Goal: Task Accomplishment & Management: Manage account settings

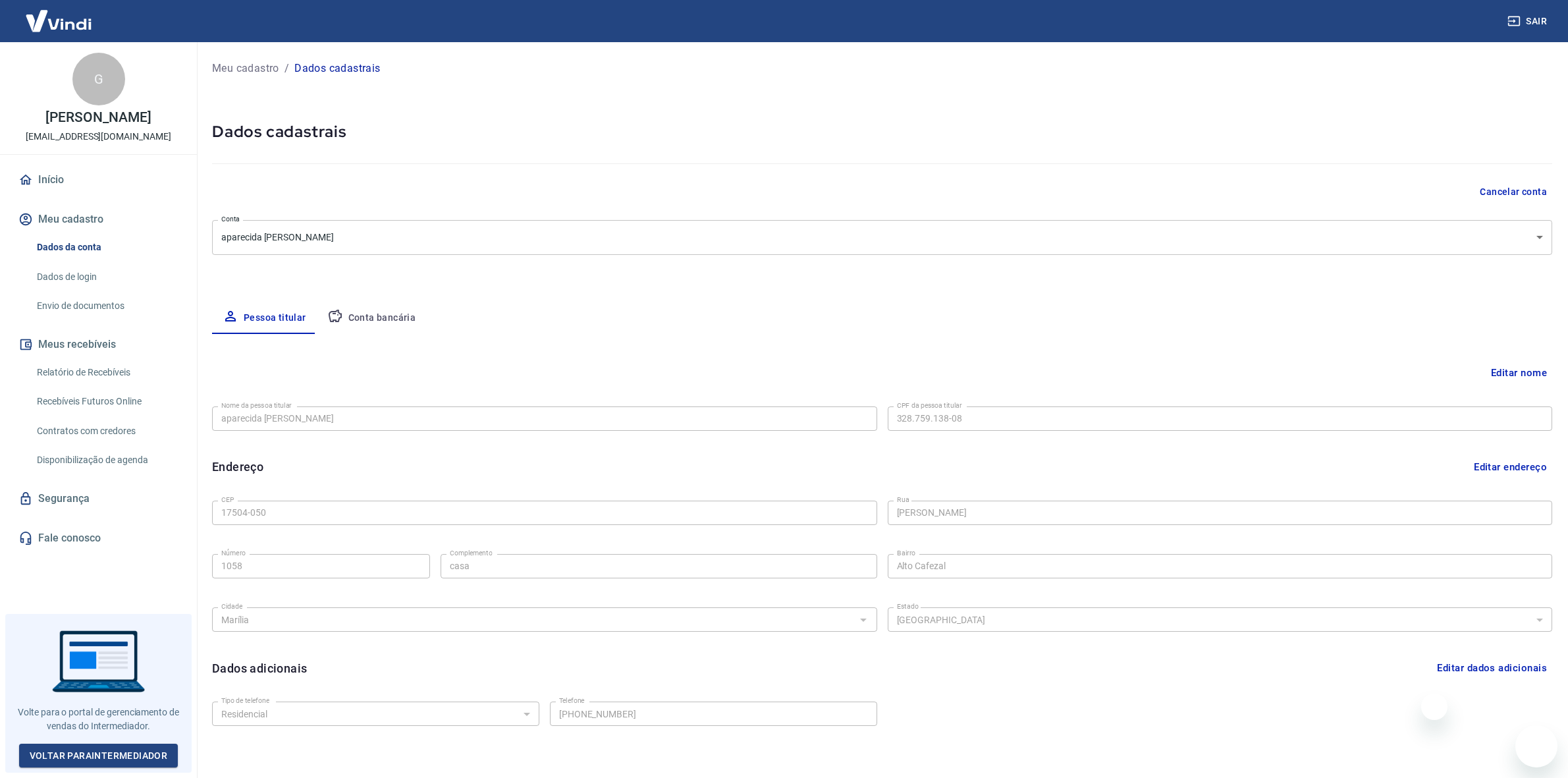
select select "SP"
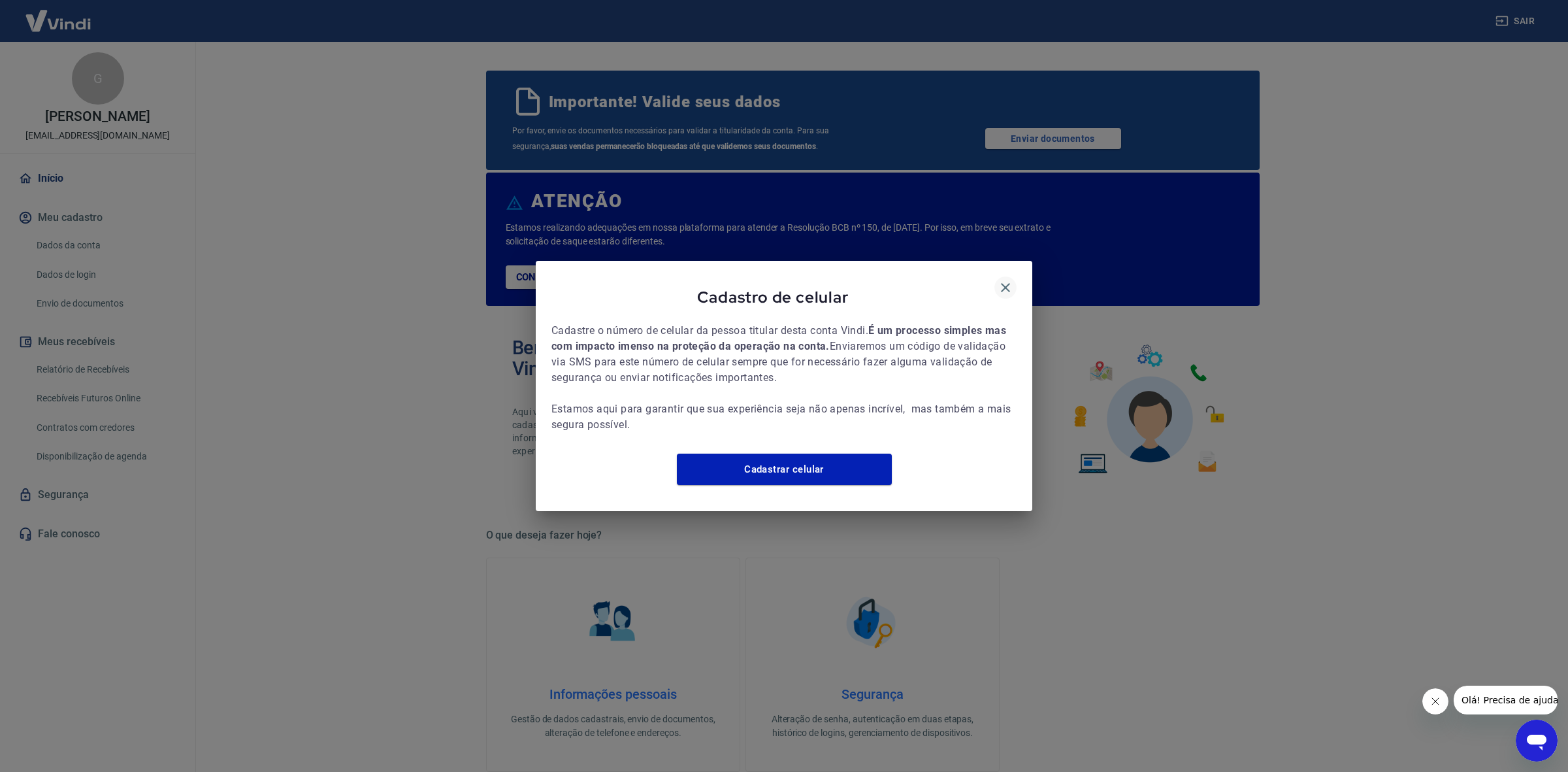
click at [1004, 283] on icon "button" at bounding box center [1006, 288] width 9 height 9
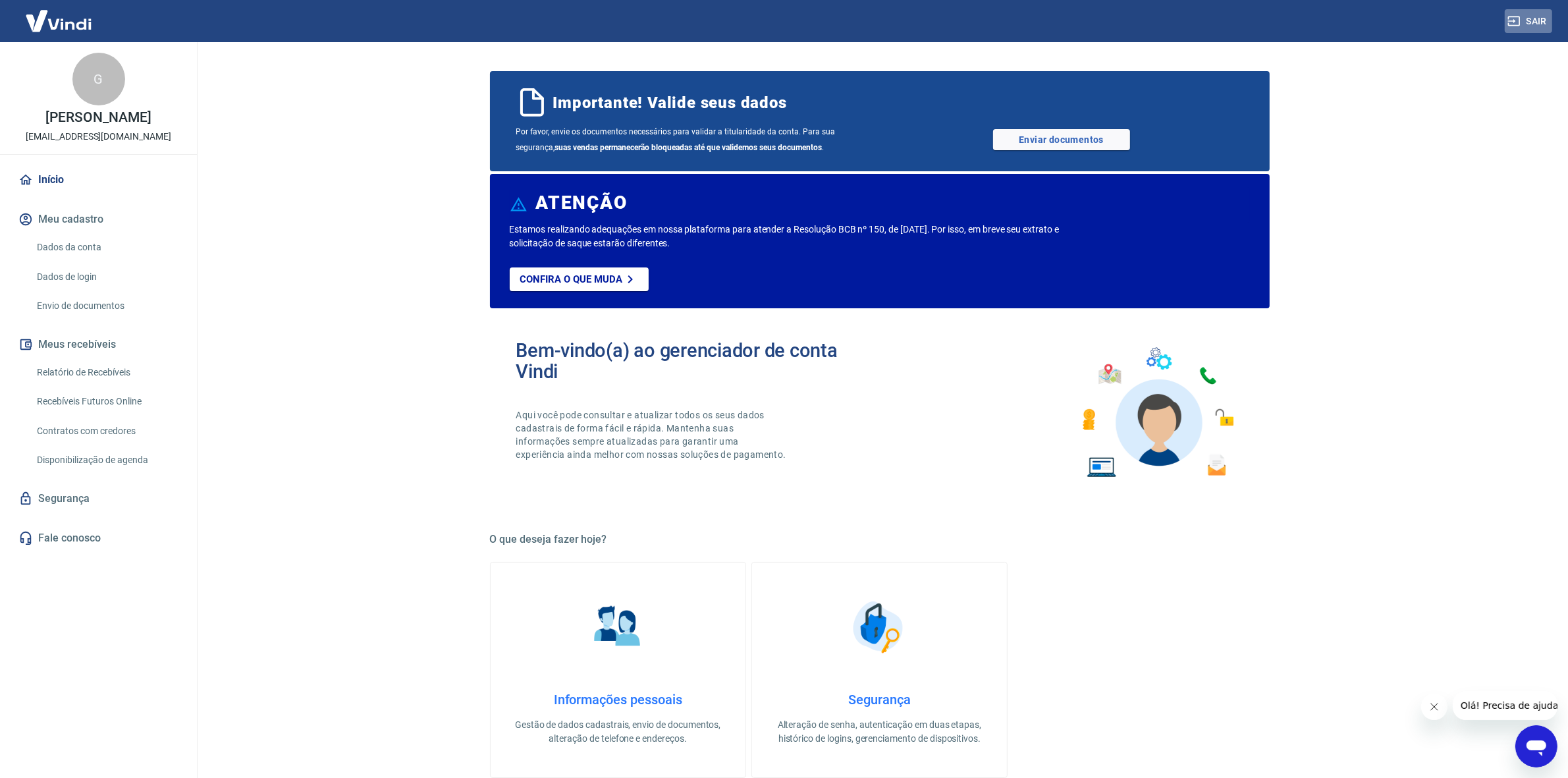
click at [1530, 28] on button "Sair" at bounding box center [1528, 22] width 48 height 24
